Goal: Task Accomplishment & Management: Complete application form

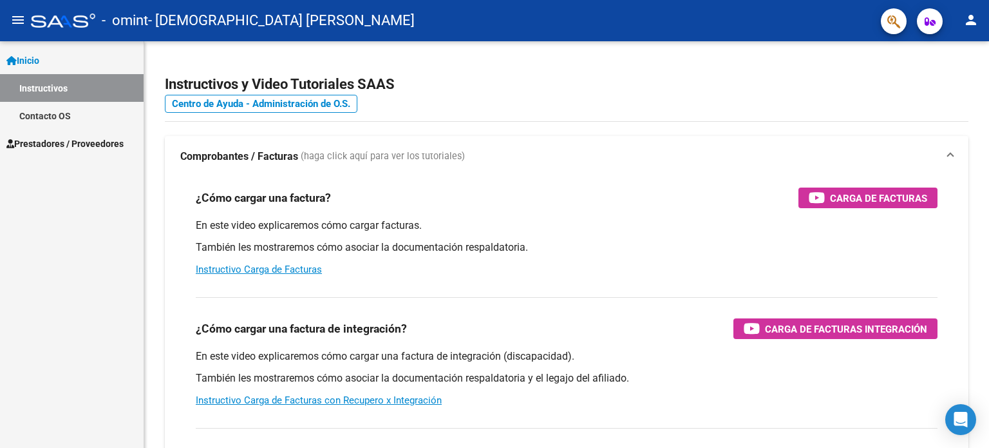
click at [51, 140] on span "Prestadores / Proveedores" at bounding box center [64, 144] width 117 height 14
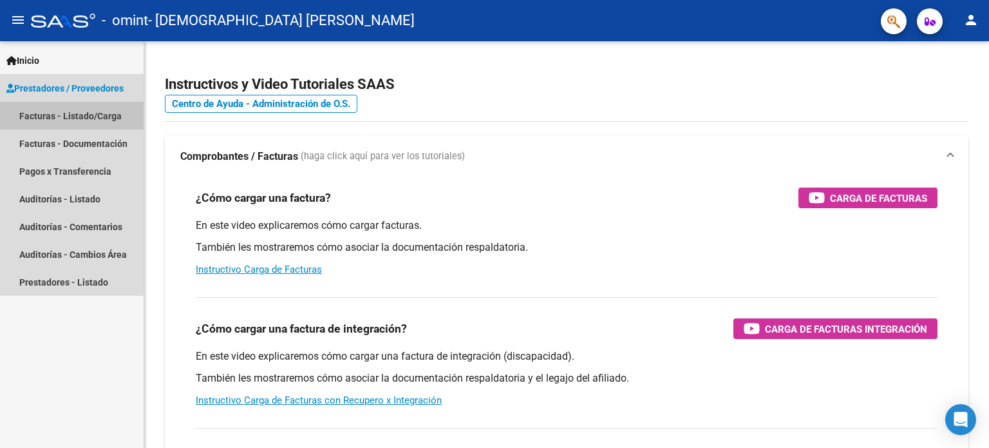
click at [57, 111] on link "Facturas - Listado/Carga" at bounding box center [72, 116] width 144 height 28
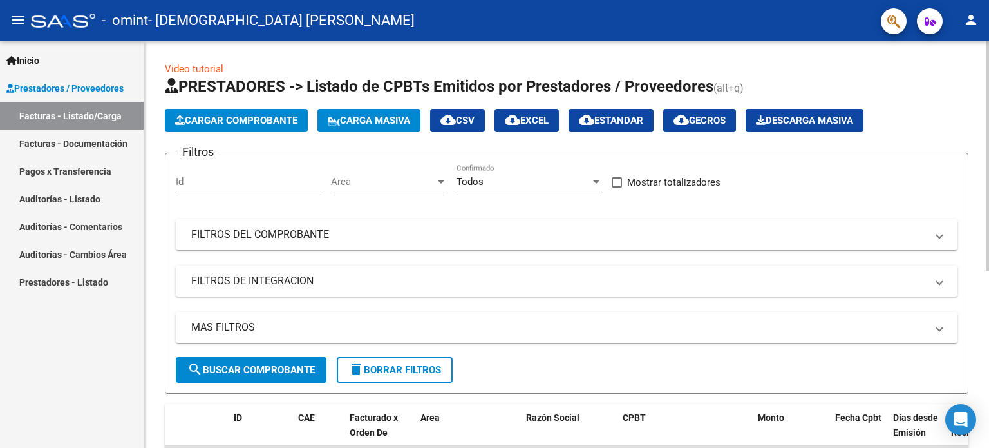
click at [247, 120] on span "Cargar Comprobante" at bounding box center [236, 121] width 122 height 12
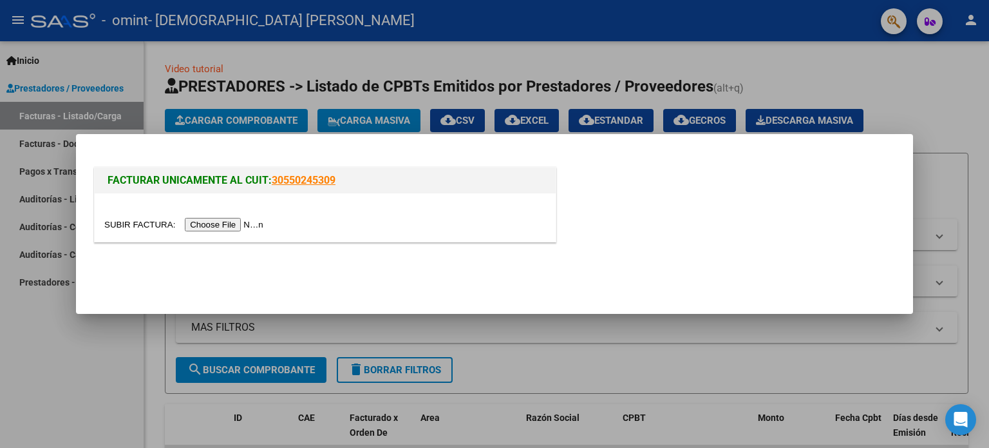
click at [206, 224] on input "file" at bounding box center [185, 225] width 163 height 14
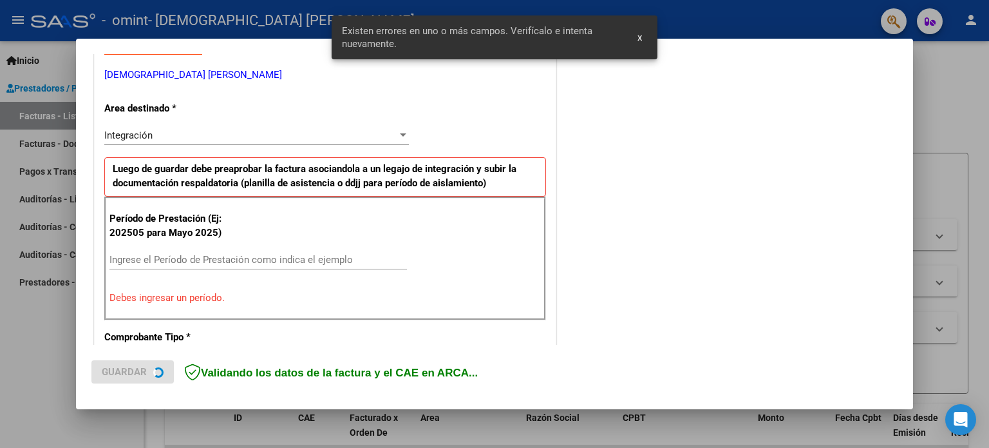
scroll to position [278, 0]
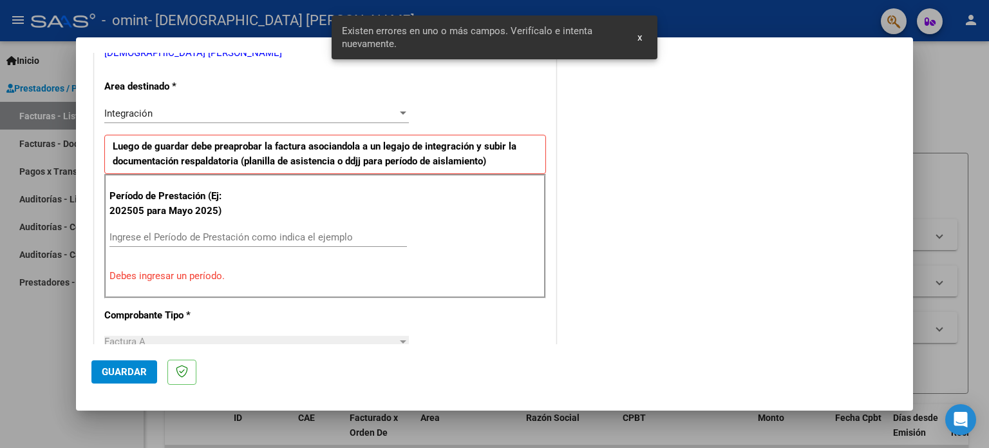
click at [640, 38] on span "x" at bounding box center [640, 38] width 5 height 12
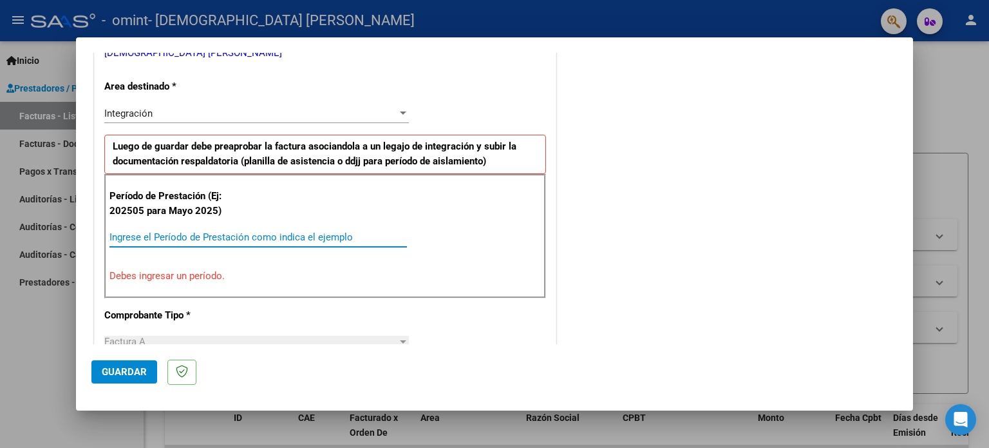
click at [148, 234] on input "Ingrese el Período de Prestación como indica el ejemplo" at bounding box center [259, 237] width 298 height 12
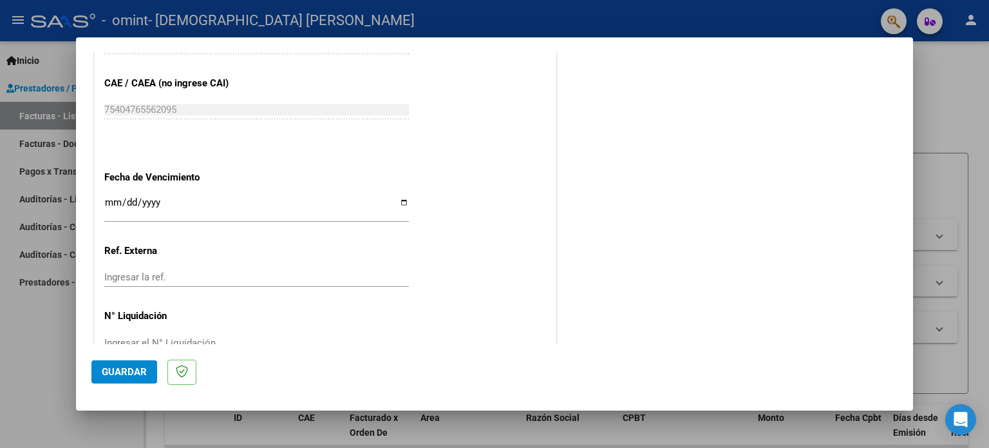
scroll to position [841, 0]
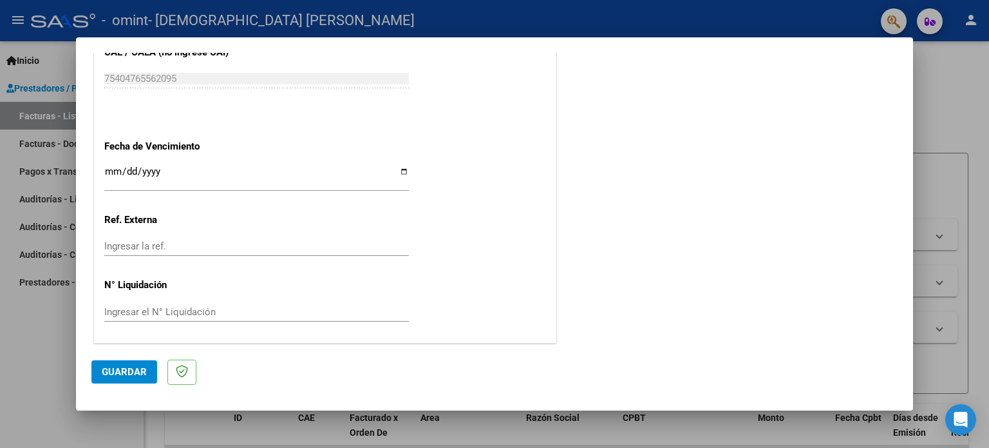
type input "202509"
click at [120, 372] on span "Guardar" at bounding box center [124, 372] width 45 height 12
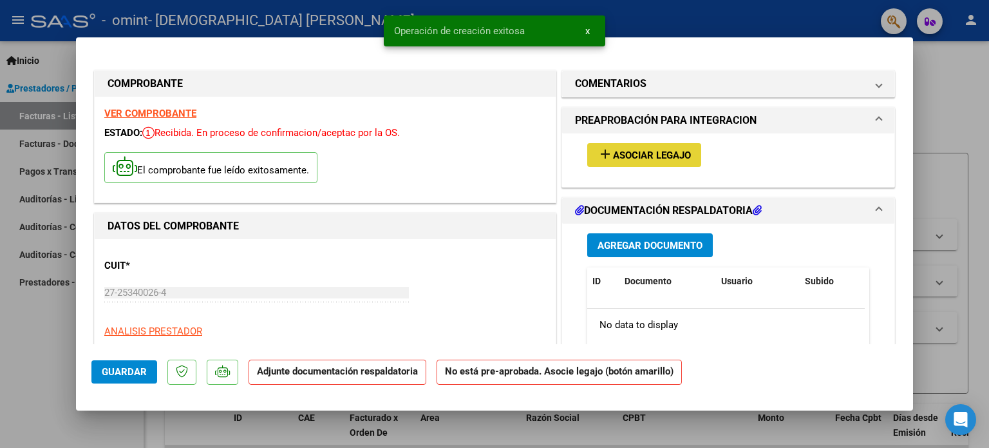
click at [655, 151] on span "Asociar Legajo" at bounding box center [652, 155] width 78 height 12
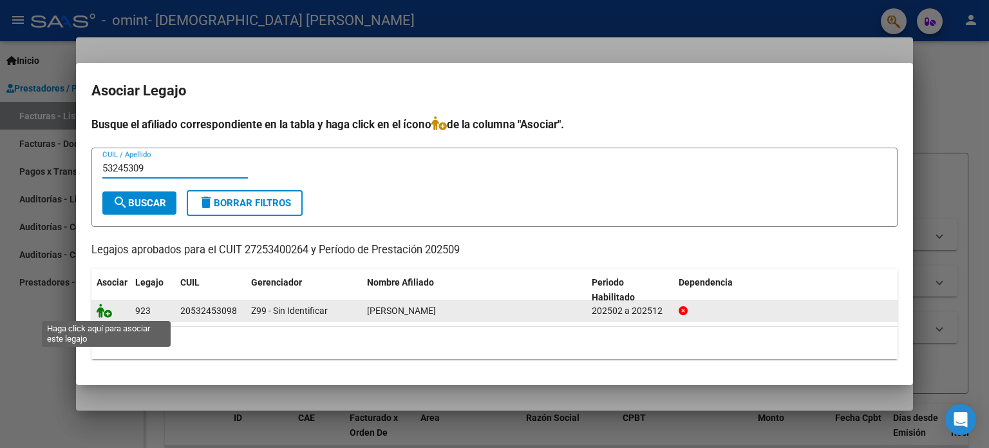
type input "53245309"
click at [107, 314] on icon at bounding box center [104, 310] width 15 height 14
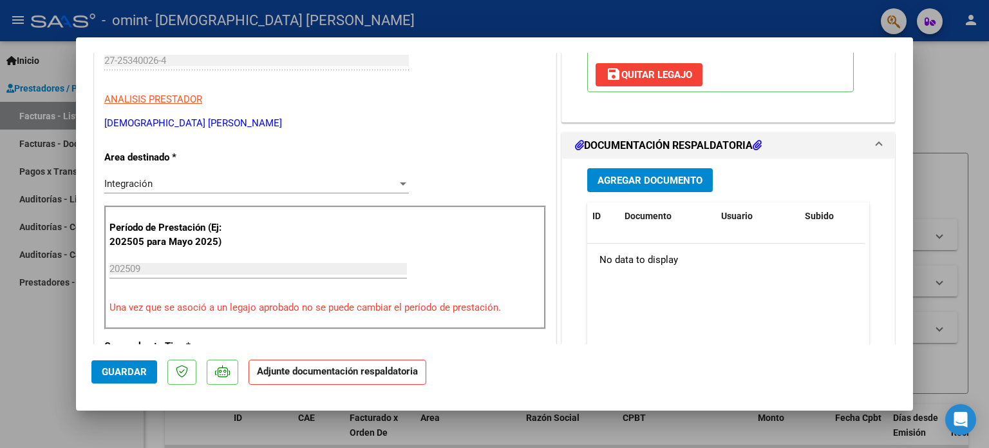
scroll to position [240, 0]
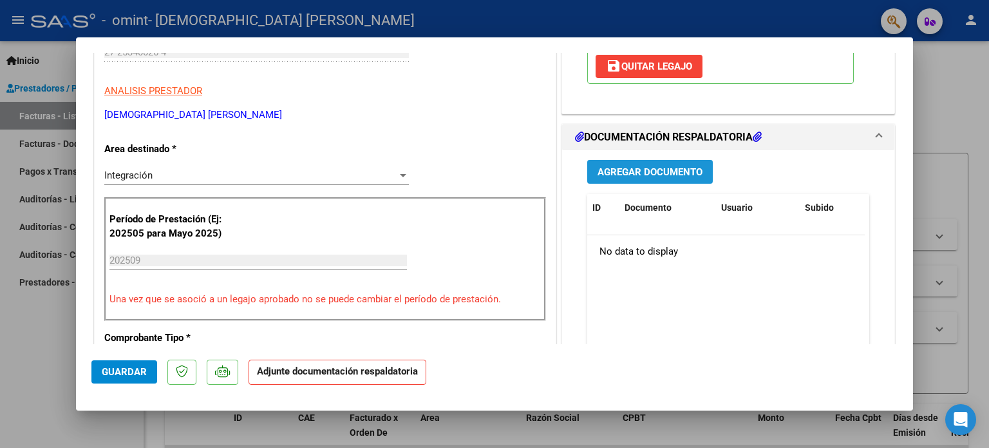
click at [623, 171] on span "Agregar Documento" at bounding box center [650, 172] width 105 height 12
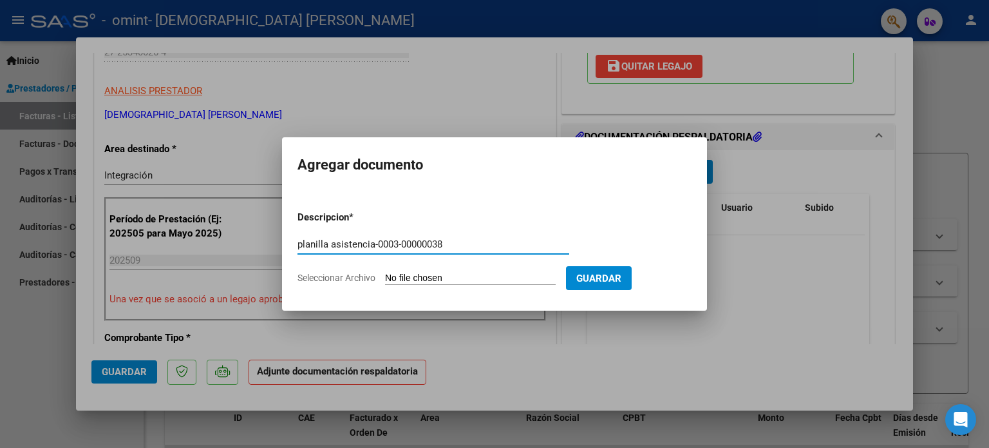
type input "planilla asistencia-0003-00000038"
click at [363, 282] on span "Seleccionar Archivo" at bounding box center [337, 277] width 78 height 10
click at [385, 282] on input "Seleccionar Archivo" at bounding box center [470, 278] width 171 height 12
type input "C:\fakepath\planilla asistencia-00003-00000038 [PERSON_NAME] fono .pdf"
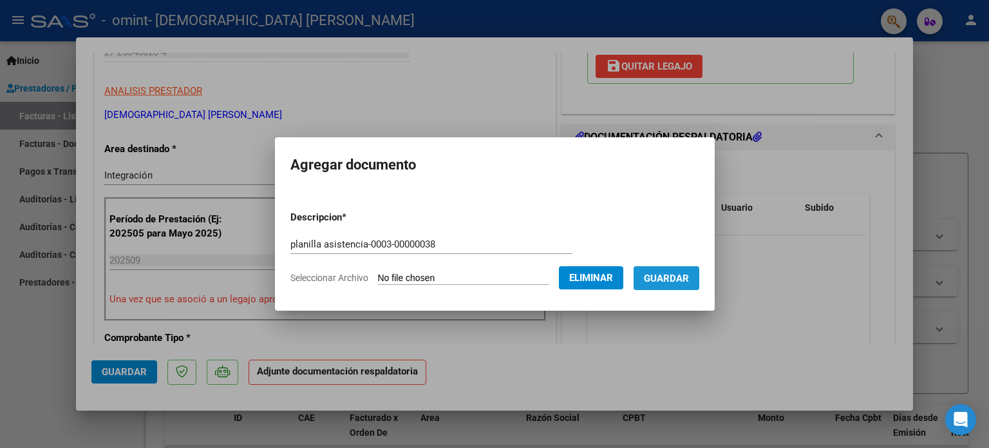
click at [667, 278] on span "Guardar" at bounding box center [666, 278] width 45 height 12
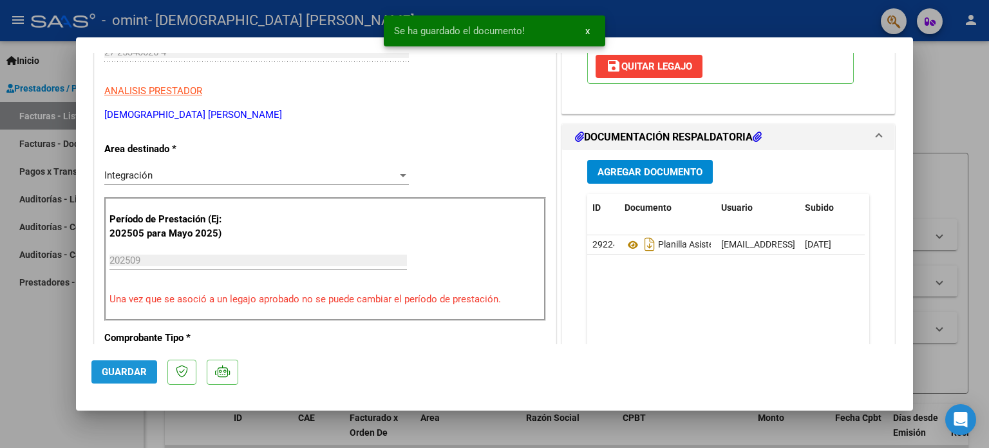
click at [113, 368] on span "Guardar" at bounding box center [124, 372] width 45 height 12
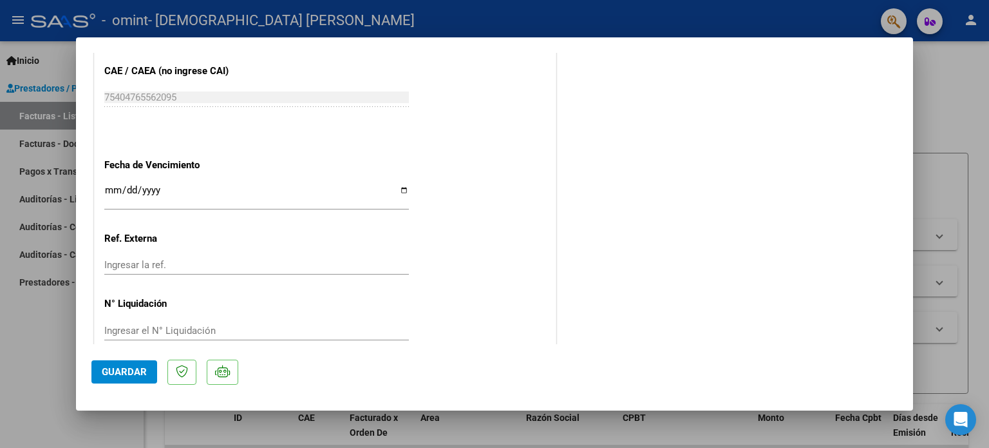
scroll to position [861, 0]
